Goal: Book appointment/travel/reservation

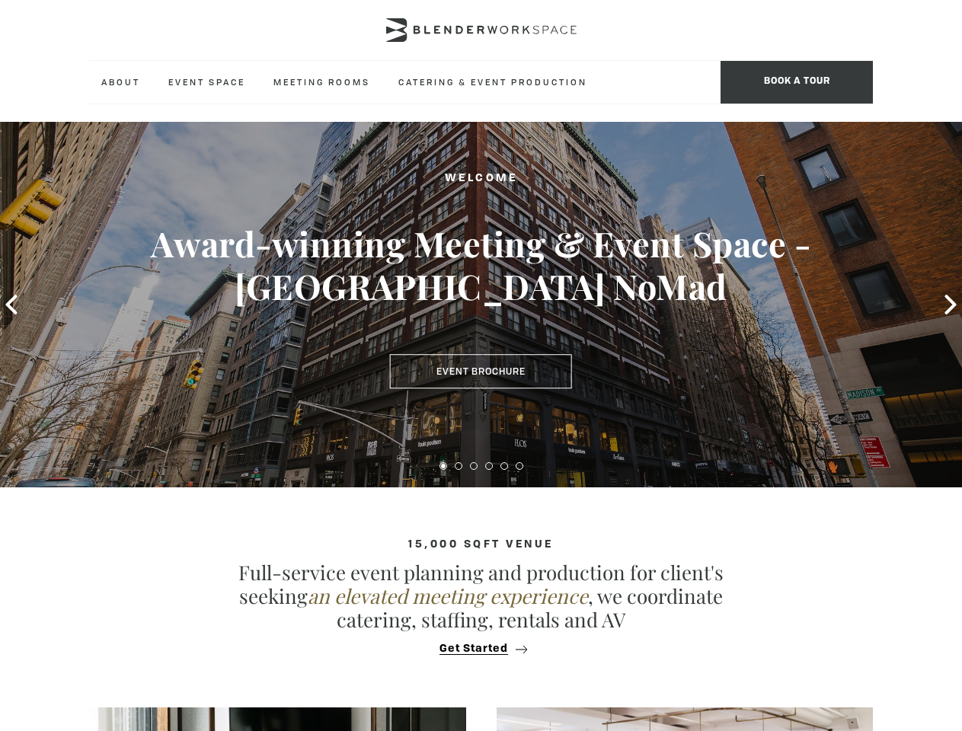
type div "[DATE]"
click at [796, 82] on span "BOOK A TOUR" at bounding box center [796, 82] width 152 height 43
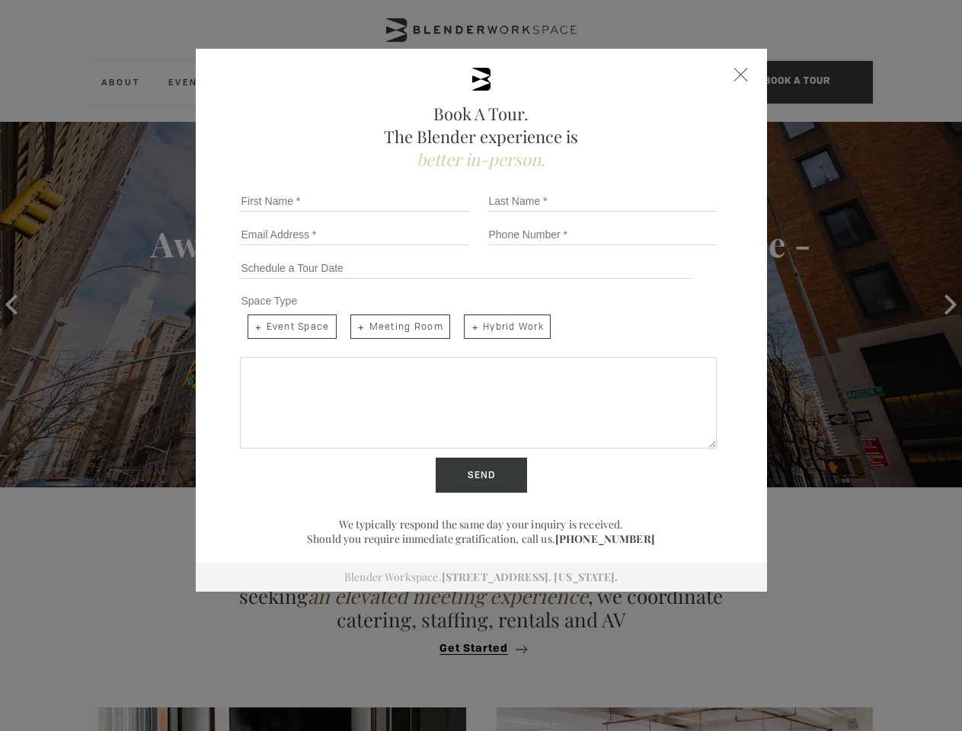
click at [11, 305] on icon at bounding box center [10, 305] width 11 height 20
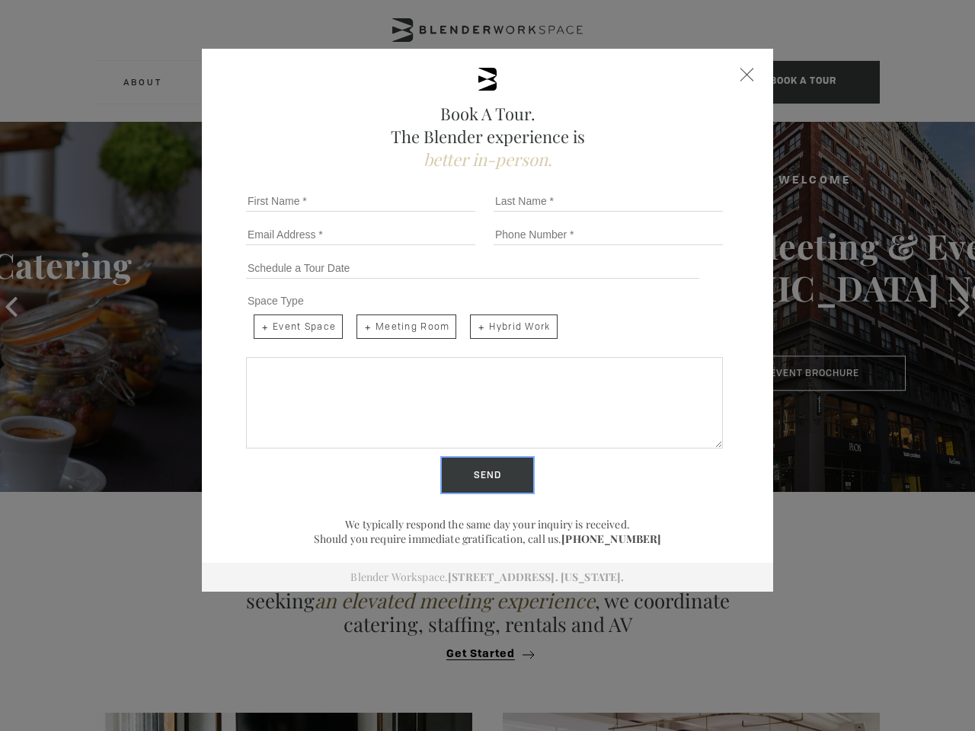
click at [443, 466] on input "Send" at bounding box center [487, 475] width 91 height 35
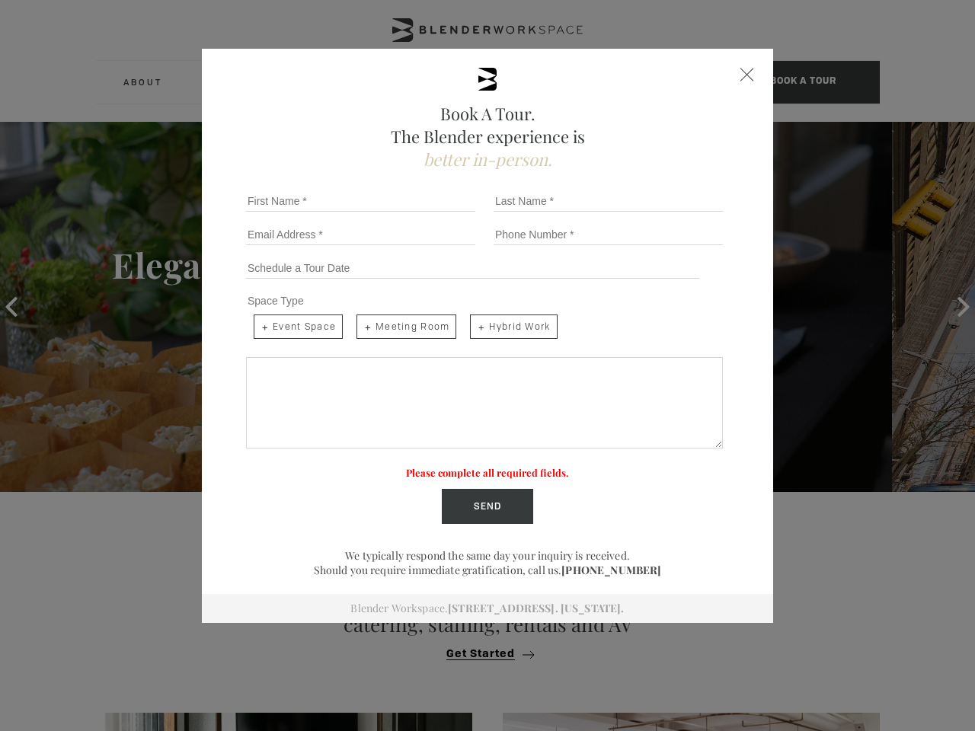
click at [458, 466] on label "Please complete all required fields." at bounding box center [487, 472] width 163 height 13
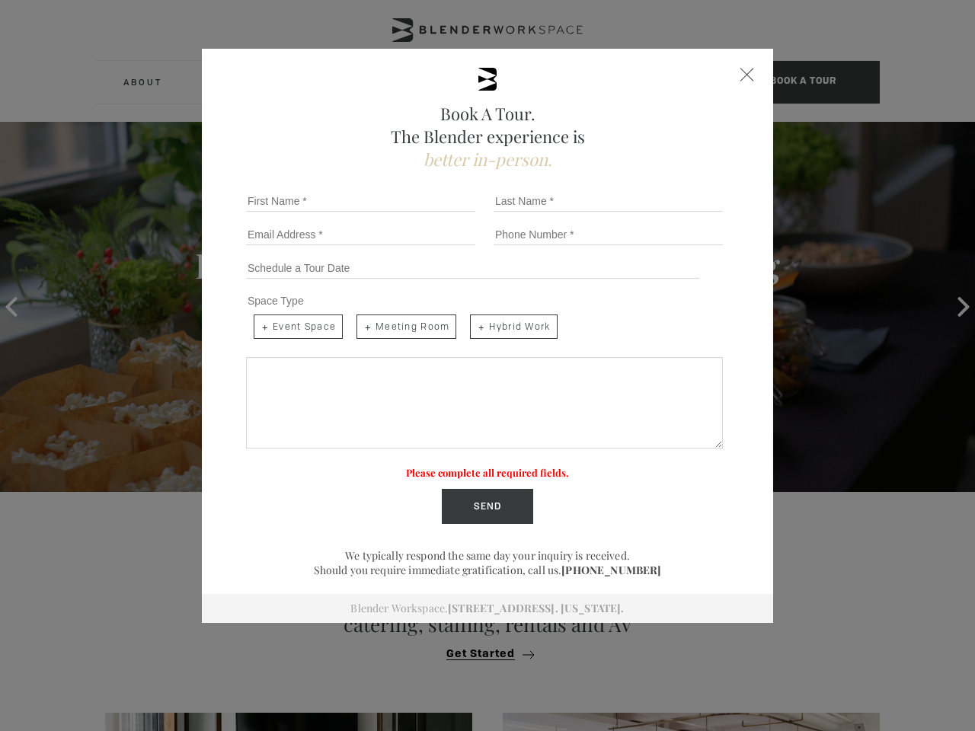
click at [474, 466] on label "Please complete all required fields." at bounding box center [487, 472] width 163 height 13
click at [489, 466] on label "Please complete all required fields." at bounding box center [487, 472] width 163 height 13
click at [504, 466] on label "Please complete all required fields." at bounding box center [487, 472] width 163 height 13
click at [519, 466] on label "Please complete all required fields." at bounding box center [487, 472] width 163 height 13
click at [480, 649] on div "Book A Tour. The Blender experience is better in-person. Team Size 1 2 3 4 5 6 …" at bounding box center [487, 365] width 975 height 731
